Goal: Task Accomplishment & Management: Use online tool/utility

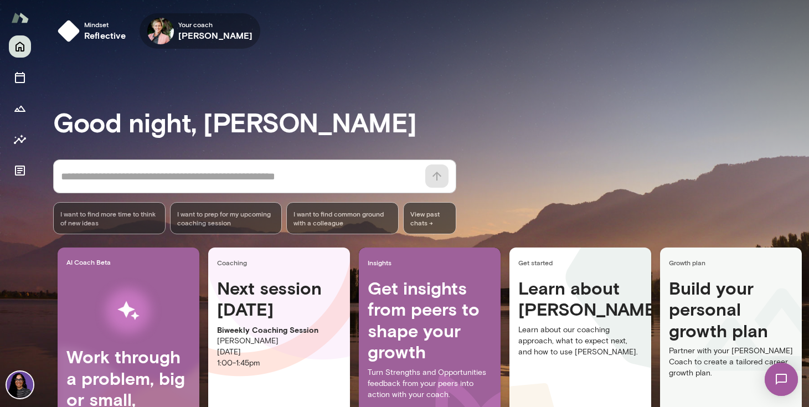
click at [0, 0] on icon "button" at bounding box center [0, 0] width 0 height 0
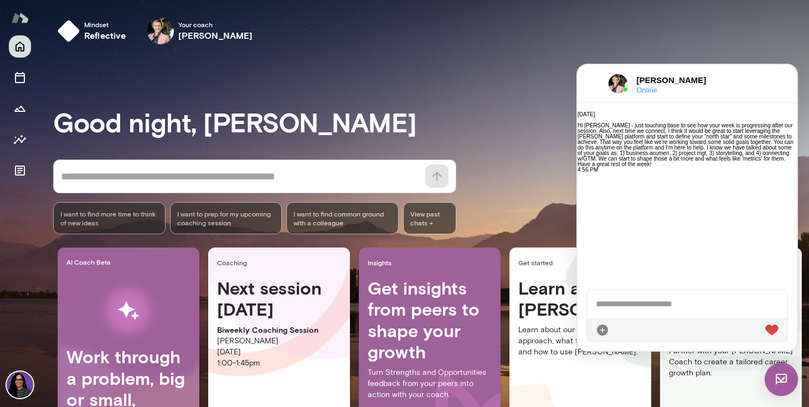
scroll to position [163, 0]
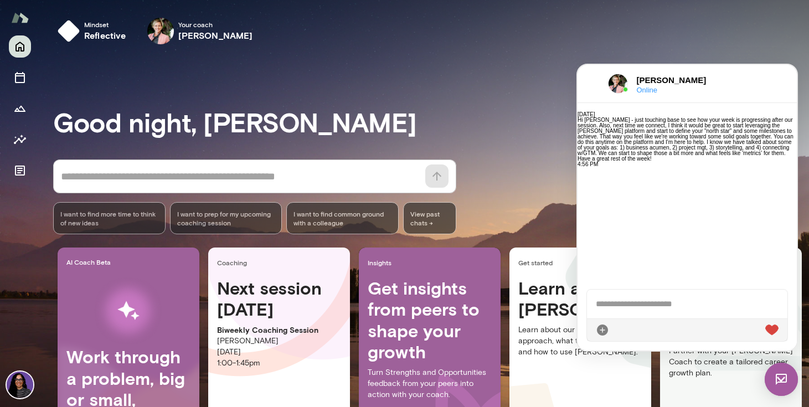
click at [660, 333] on div at bounding box center [687, 329] width 200 height 23
click at [659, 299] on div at bounding box center [687, 303] width 200 height 29
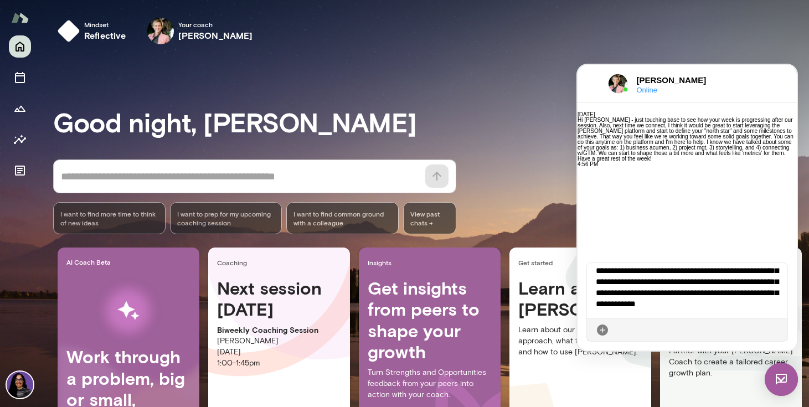
scroll to position [19, 0]
click at [778, 330] on icon at bounding box center [778, 330] width 0 height 0
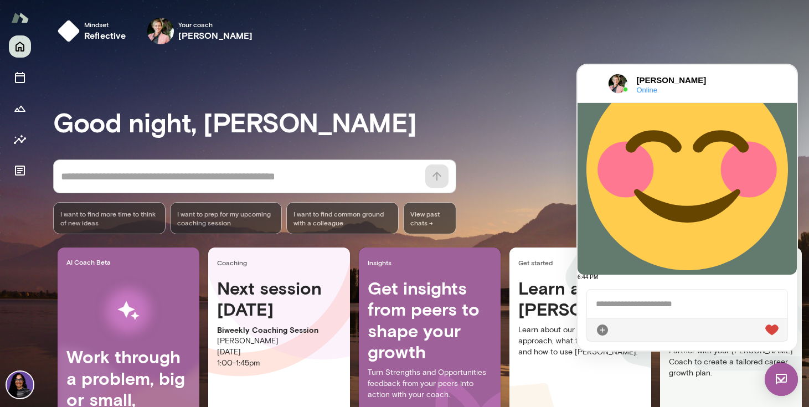
click at [778, 375] on img at bounding box center [780, 378] width 33 height 33
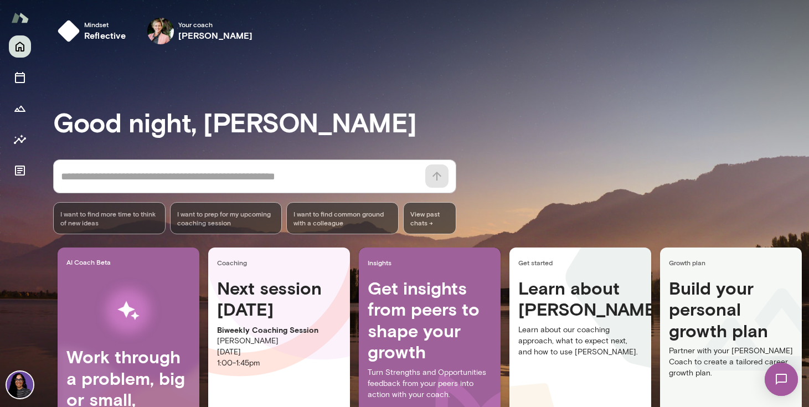
scroll to position [92, 0]
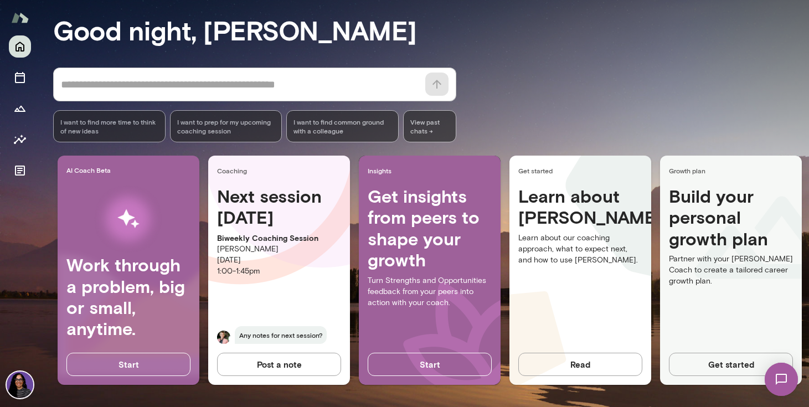
click at [714, 369] on button "Get started" at bounding box center [731, 364] width 124 height 23
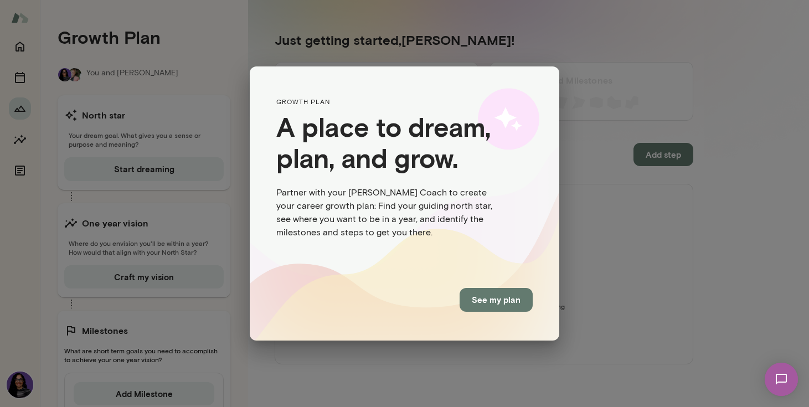
click at [499, 301] on button "See my plan" at bounding box center [495, 299] width 73 height 23
